Goal: Transaction & Acquisition: Obtain resource

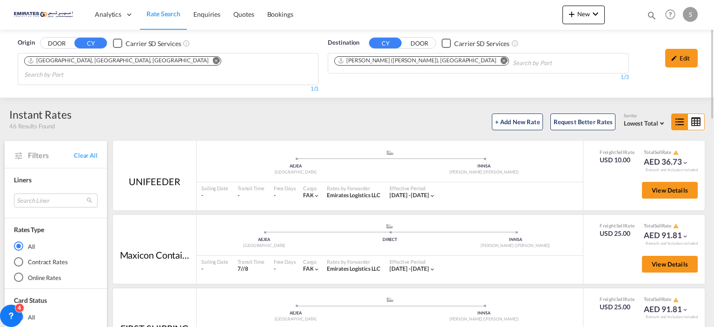
click at [501, 61] on md-icon "Remove" at bounding box center [504, 60] width 7 height 7
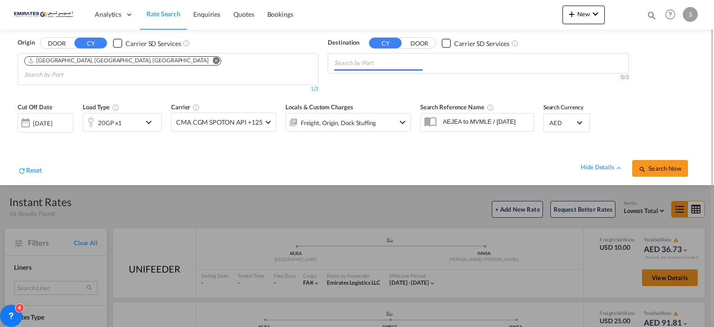
click at [438, 65] on md-chips at bounding box center [478, 63] width 300 height 20
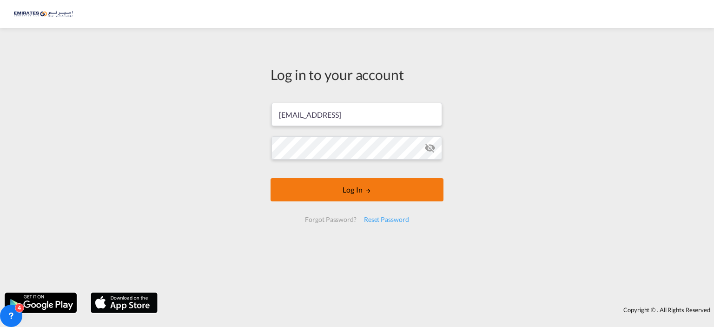
click at [366, 201] on button "Log In" at bounding box center [356, 189] width 173 height 23
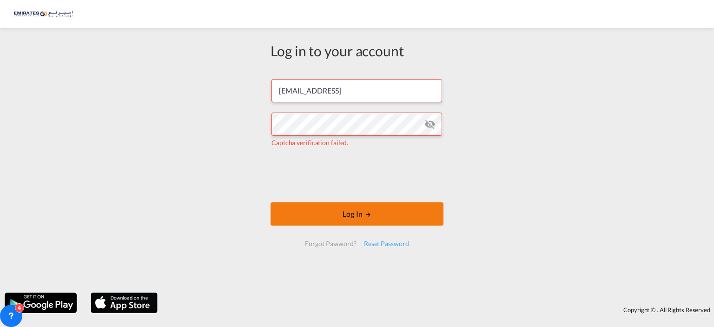
click at [356, 212] on button "Log In" at bounding box center [356, 213] width 173 height 23
click at [398, 217] on button "Log In" at bounding box center [356, 213] width 173 height 23
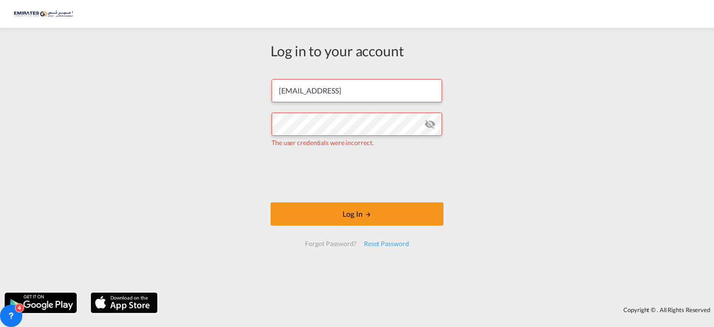
click at [428, 120] on md-icon "icon-eye-off" at bounding box center [429, 124] width 11 height 11
click at [477, 134] on div "Log in to your account sksaquib@emirateslogistics.come The user credentials wer…" at bounding box center [357, 160] width 714 height 255
click at [397, 91] on input "sksaquib@emirateslogistics.come" at bounding box center [356, 90] width 171 height 23
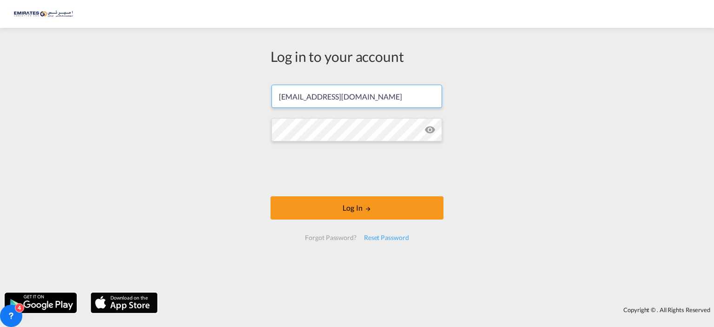
type input "sksaquib@emirateslogistics.com"
click at [515, 120] on div "Log in to your account sksaquib@emirateslogistics.com Log In Forgot Password? R…" at bounding box center [357, 160] width 714 height 255
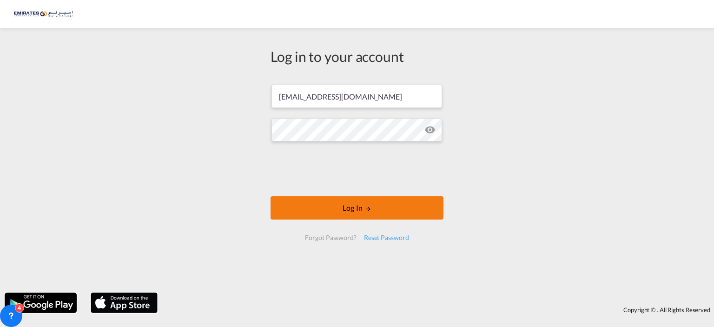
click at [370, 200] on button "Log In" at bounding box center [356, 207] width 173 height 23
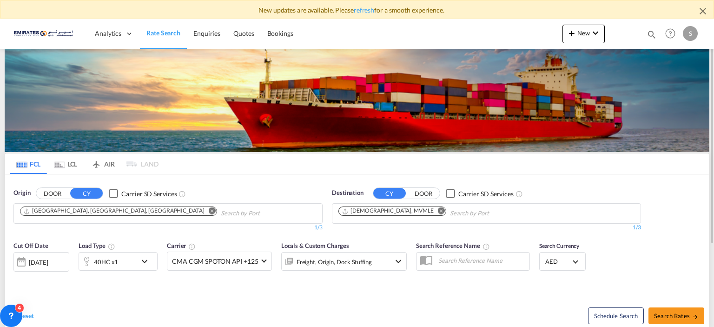
scroll to position [93, 0]
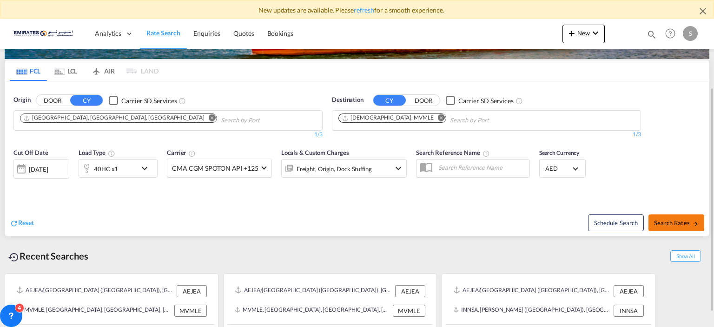
click at [673, 219] on span "Search Rates" at bounding box center [676, 222] width 45 height 7
type input "AEJEA to MVMLE / 21 Aug 2025"
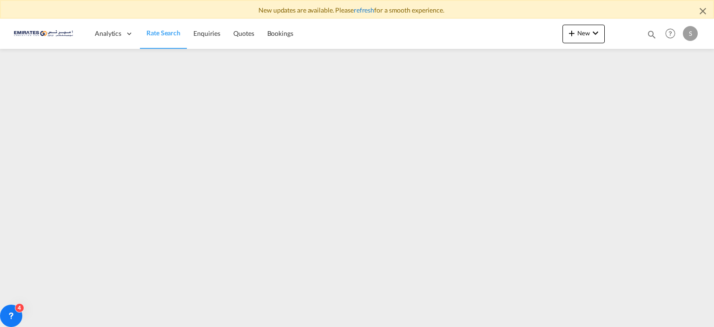
click at [366, 7] on link "refresh" at bounding box center [364, 10] width 20 height 8
